Goal: Transaction & Acquisition: Purchase product/service

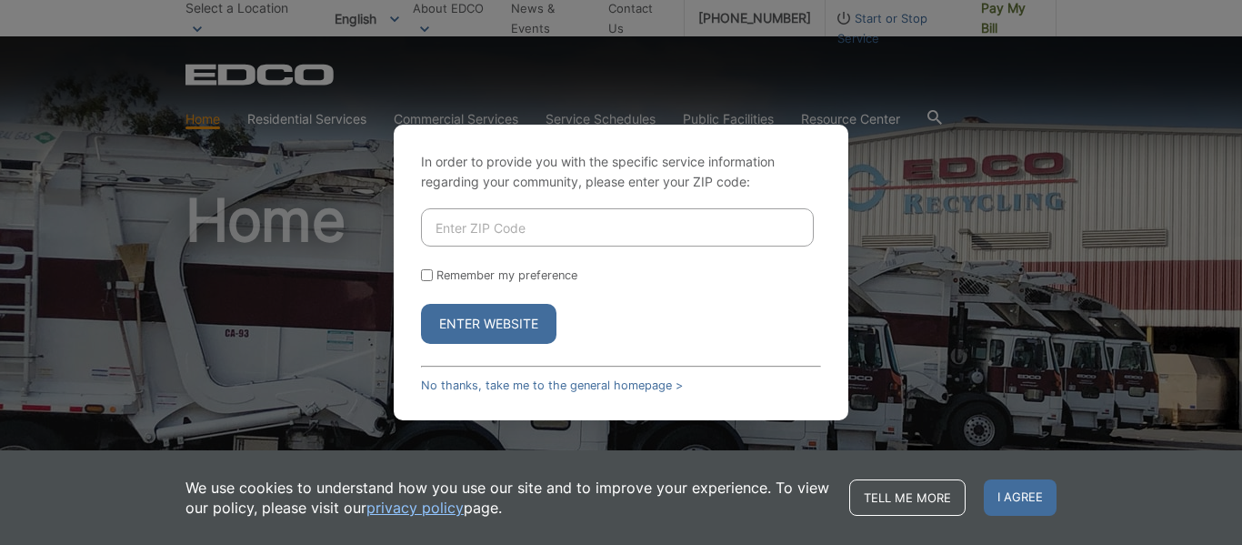
click at [435, 226] on input "Enter ZIP Code" at bounding box center [617, 227] width 393 height 38
type input "91945"
click at [477, 322] on button "Enter Website" at bounding box center [489, 324] width 136 height 40
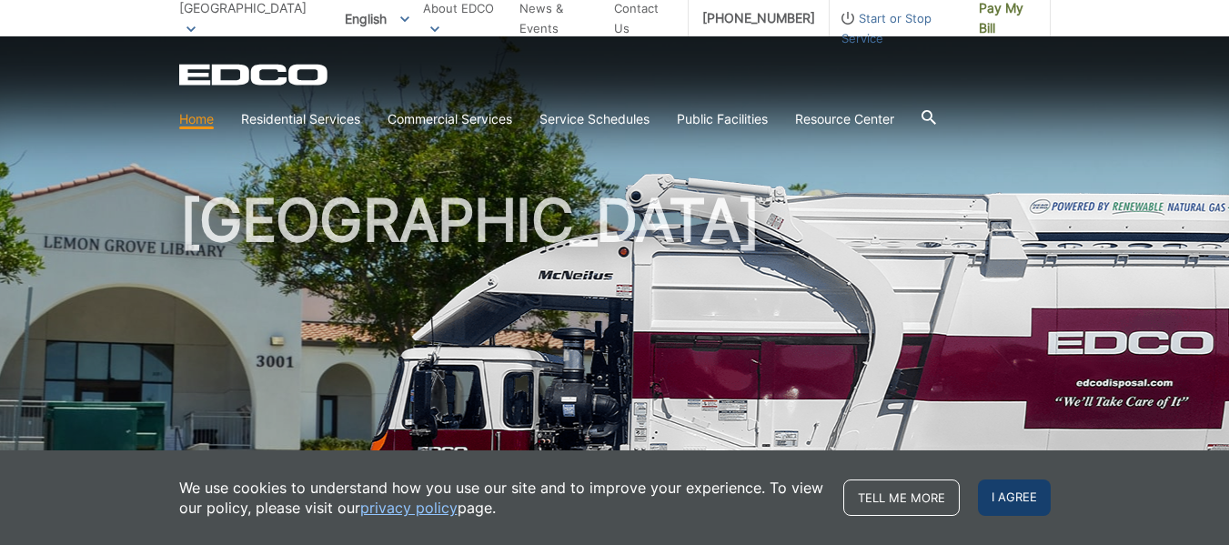
click at [1018, 494] on span "I agree" at bounding box center [1014, 497] width 73 height 36
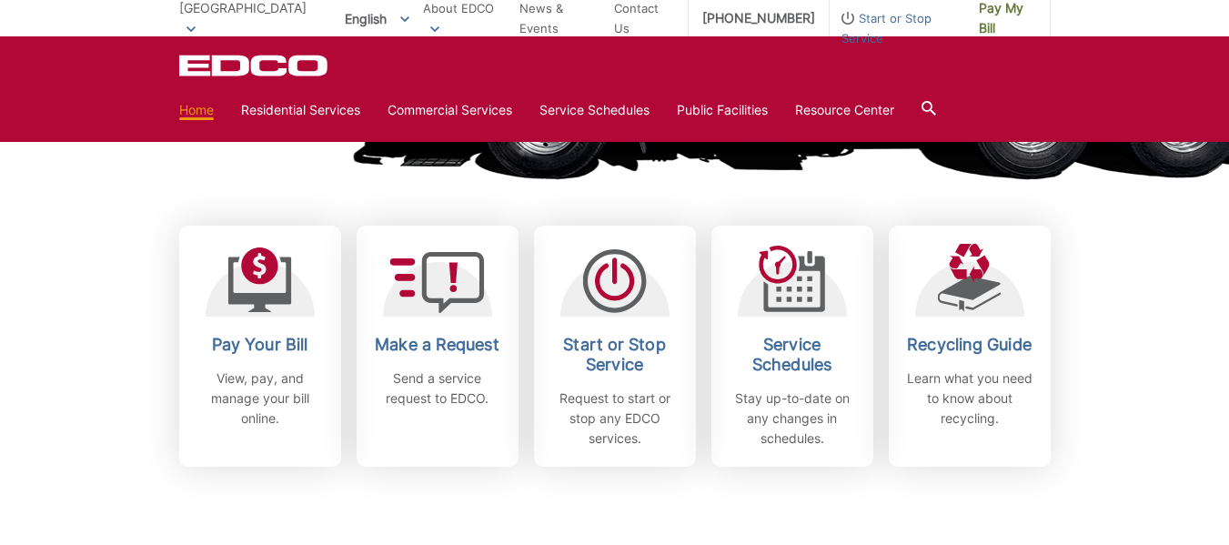
scroll to position [475, 0]
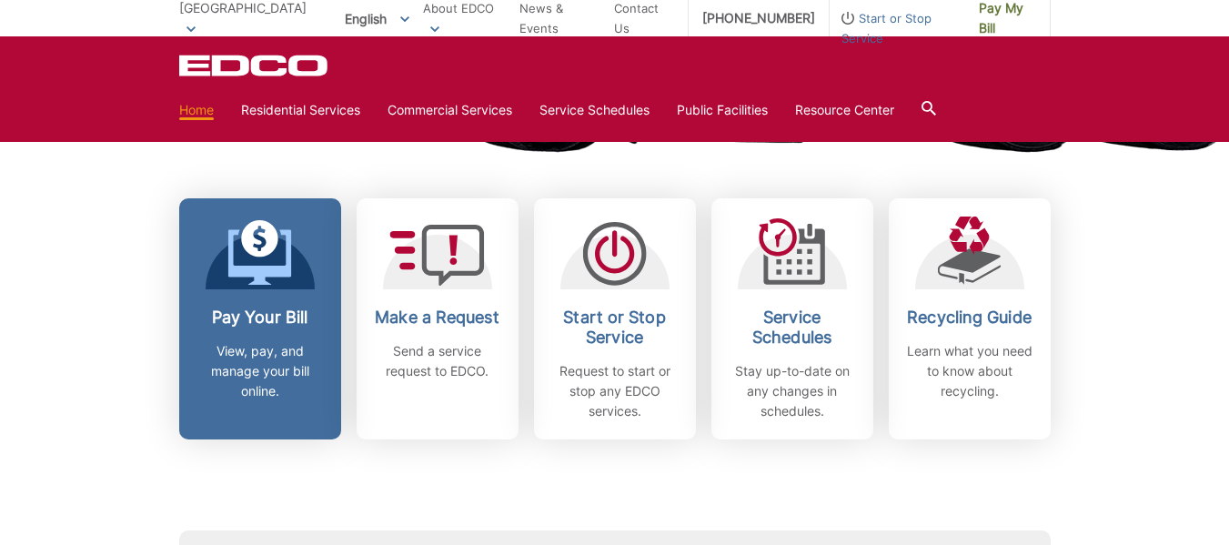
click at [257, 328] on div "Pay Your Bill View, pay, and manage your bill online." at bounding box center [260, 354] width 135 height 94
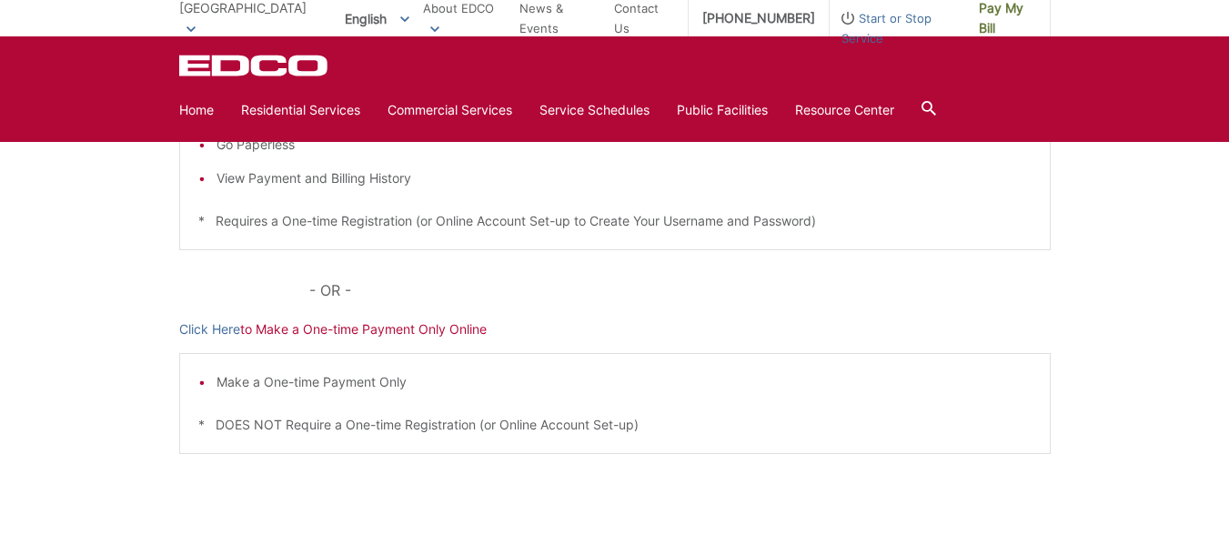
scroll to position [481, 0]
click at [370, 331] on p "Click Here to Make a One-time Payment Only Online" at bounding box center [614, 327] width 871 height 20
click at [219, 327] on link "Click Here" at bounding box center [209, 327] width 61 height 20
